Goal: Task Accomplishment & Management: Manage account settings

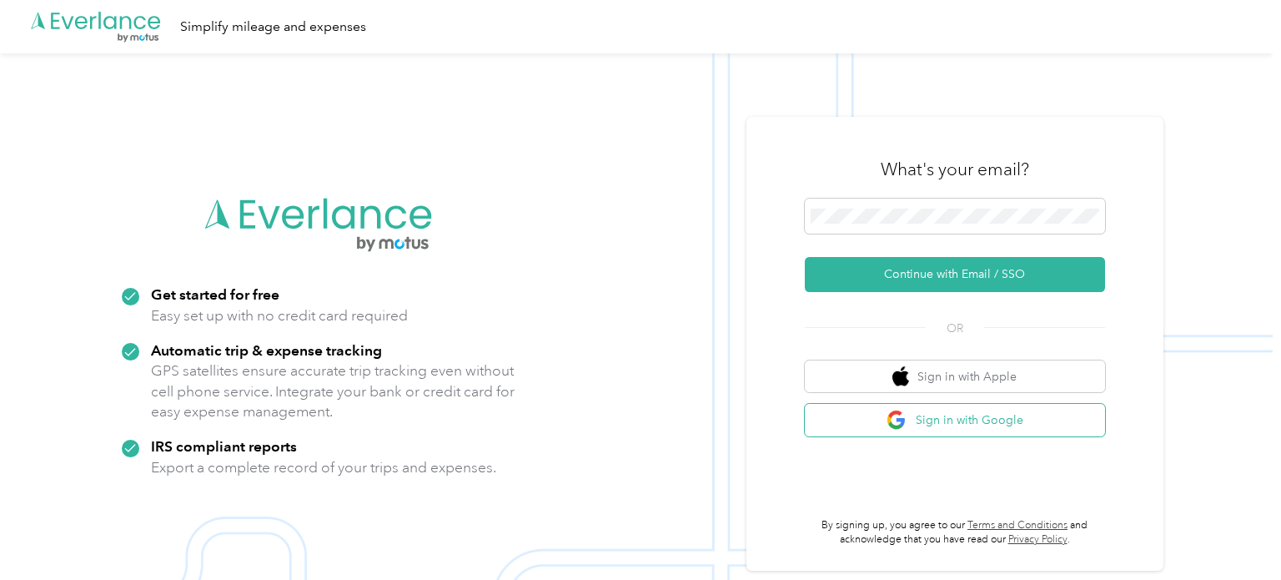
click at [883, 419] on button "Sign in with Google" at bounding box center [955, 420] width 300 height 33
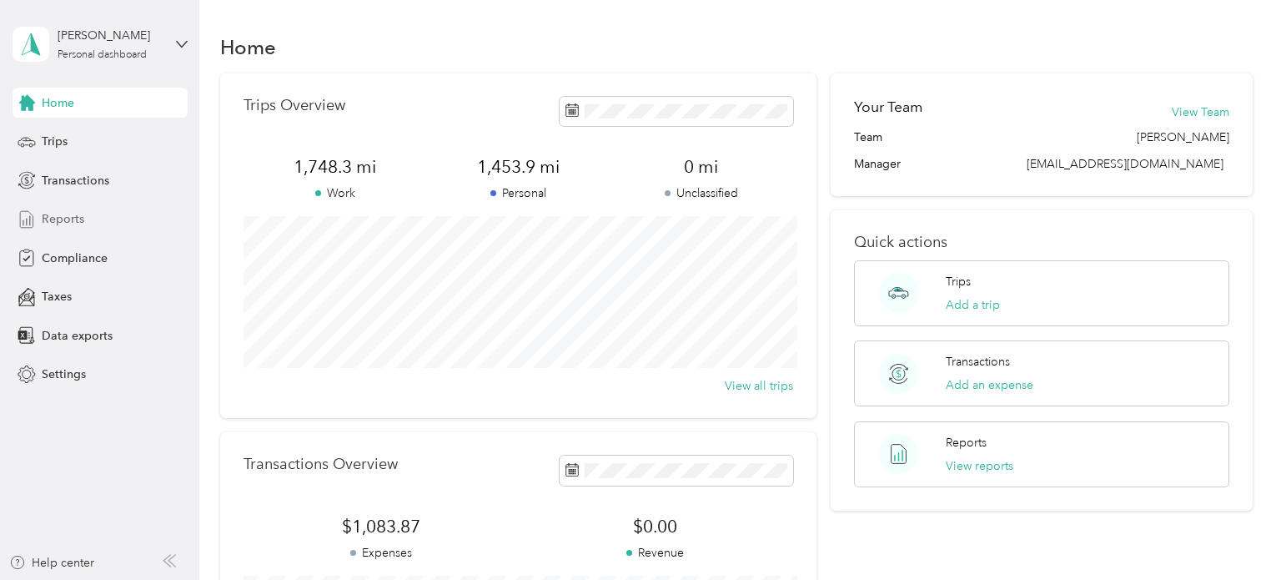
click at [64, 210] on span "Reports" at bounding box center [63, 219] width 43 height 18
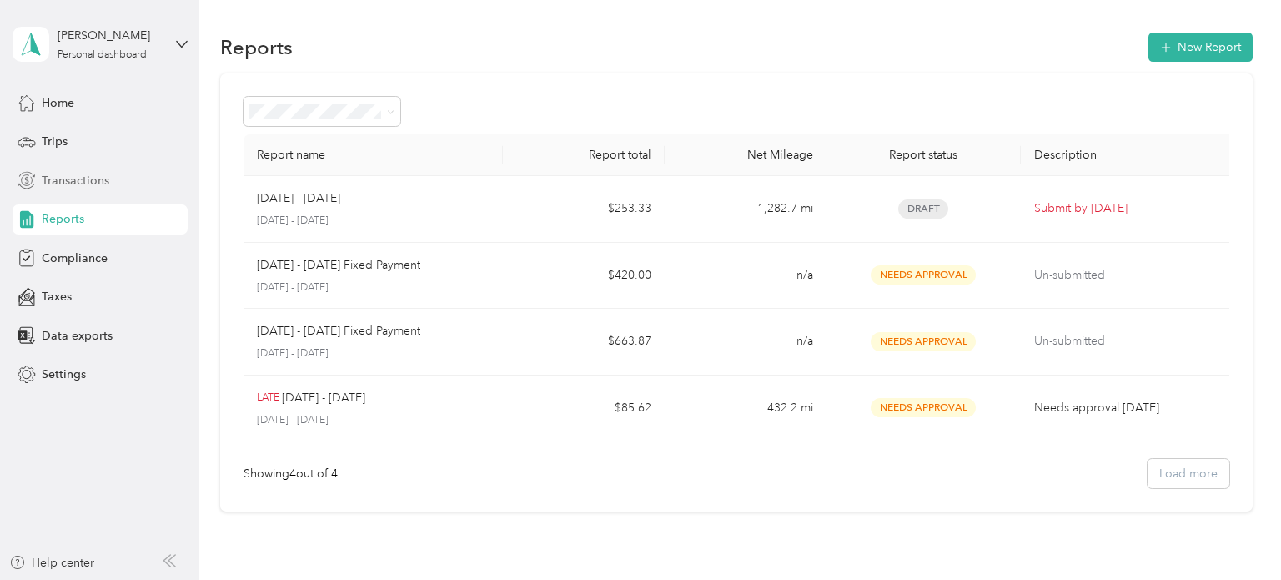
click at [83, 180] on span "Transactions" at bounding box center [76, 181] width 68 height 18
